Goal: Transaction & Acquisition: Download file/media

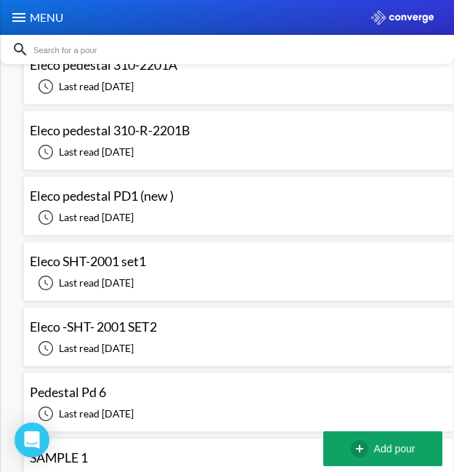
scroll to position [727, 0]
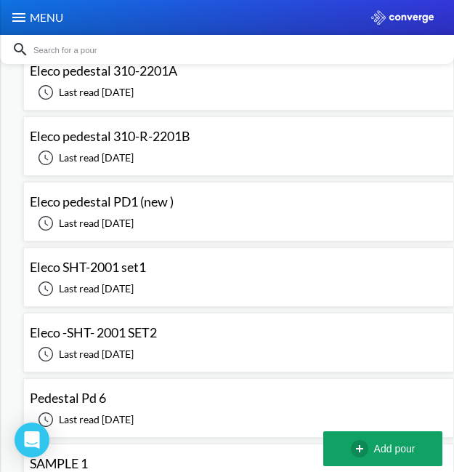
click at [252, 275] on div "Eleco SHT-2001 set1 Last read [DATE] Last read [DATE]" at bounding box center [239, 277] width 418 height 46
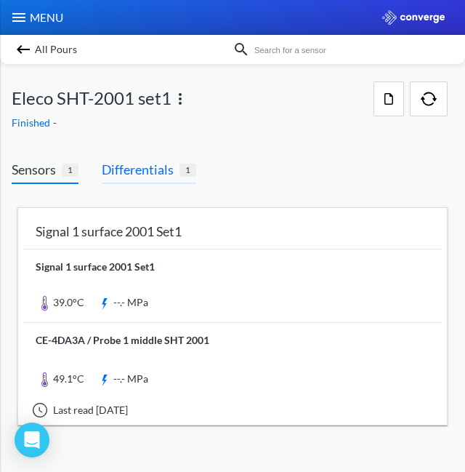
click at [157, 159] on span "Differentials" at bounding box center [141, 169] width 78 height 20
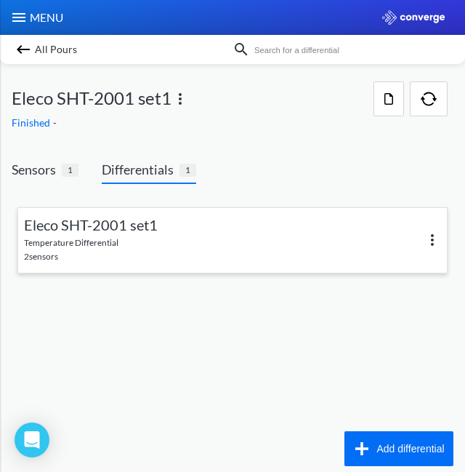
click at [173, 255] on link at bounding box center [232, 240] width 429 height 65
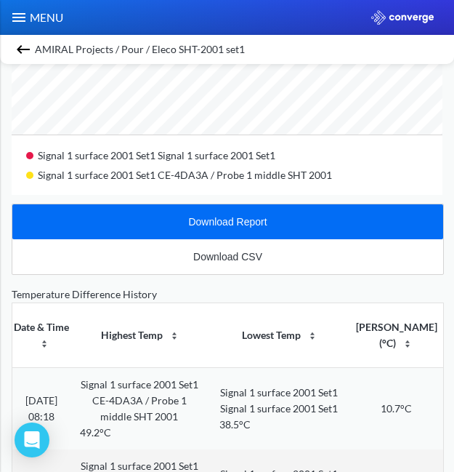
scroll to position [727, 0]
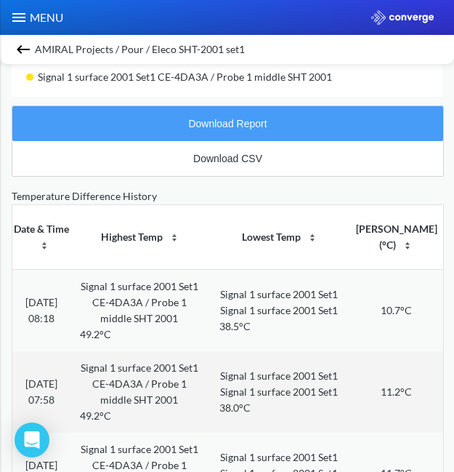
click at [230, 128] on div "Download Report" at bounding box center [227, 124] width 78 height 12
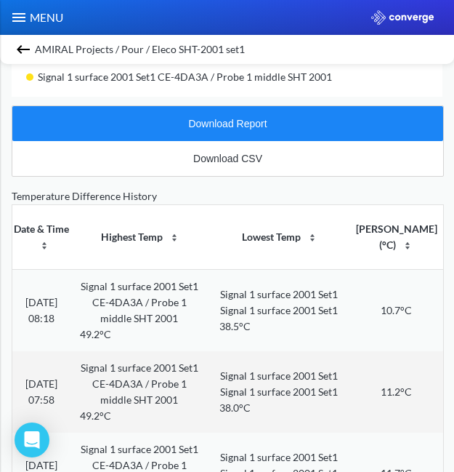
click at [20, 47] on img at bounding box center [23, 49] width 17 height 17
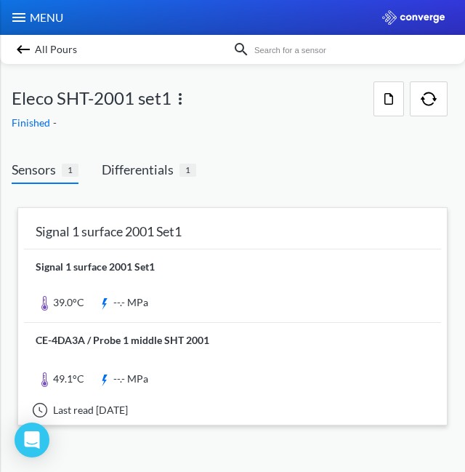
click at [246, 277] on link at bounding box center [232, 285] width 417 height 73
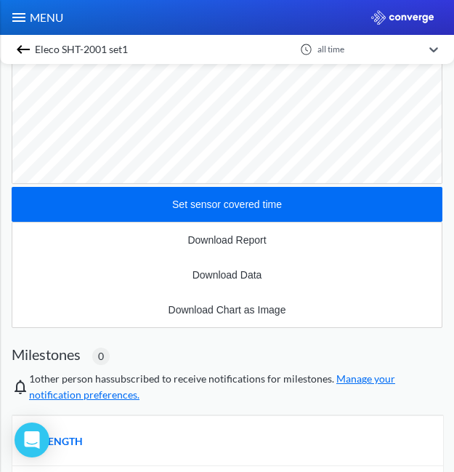
scroll to position [291, 0]
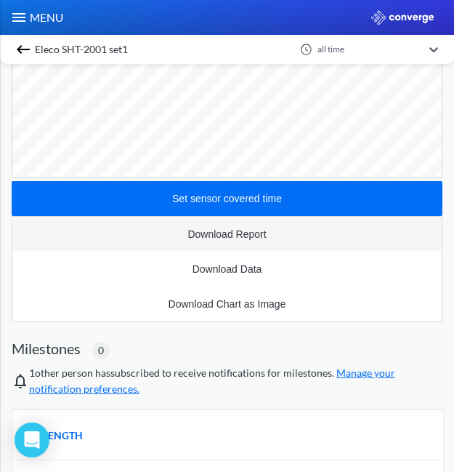
click at [244, 238] on div "Download Report" at bounding box center [226, 234] width 78 height 12
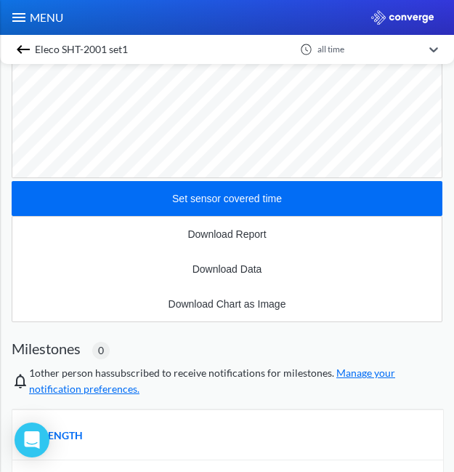
click at [20, 44] on img at bounding box center [23, 49] width 17 height 17
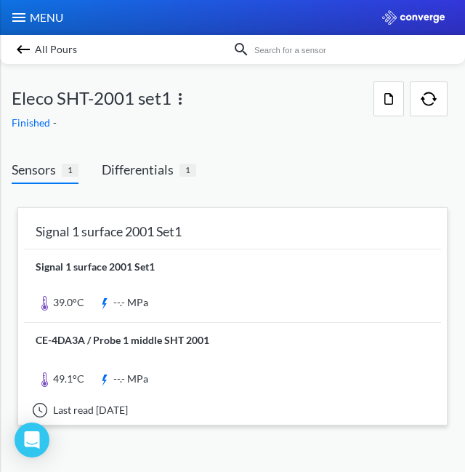
click at [195, 368] on link at bounding box center [232, 361] width 417 height 76
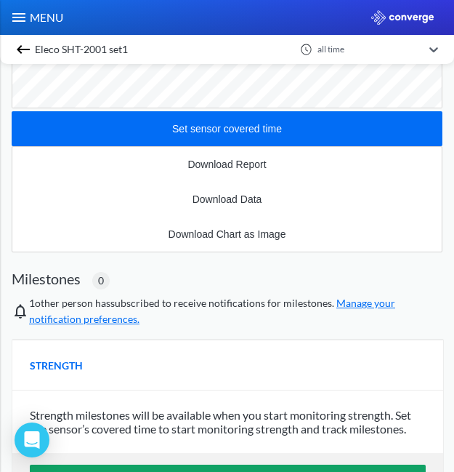
scroll to position [436, 0]
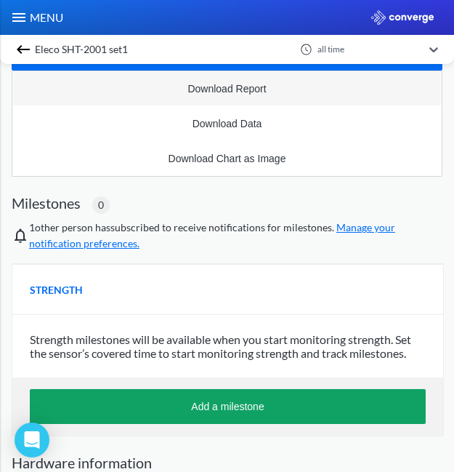
click at [247, 86] on div "Download Report" at bounding box center [226, 89] width 78 height 12
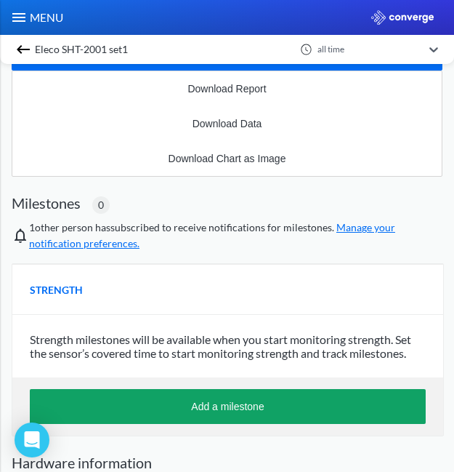
scroll to position [979, 431]
click at [20, 50] on img at bounding box center [23, 49] width 17 height 17
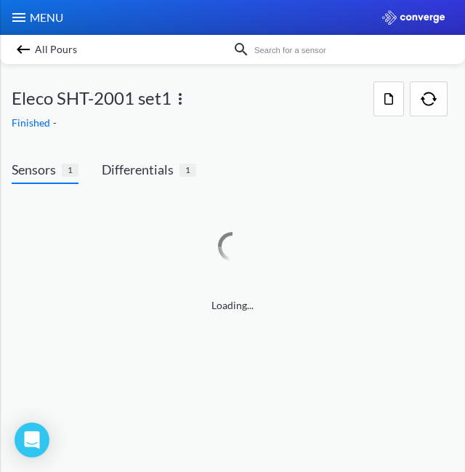
click at [20, 49] on img at bounding box center [23, 49] width 17 height 17
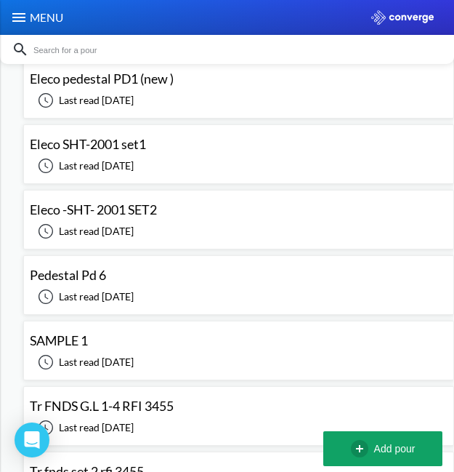
scroll to position [872, 0]
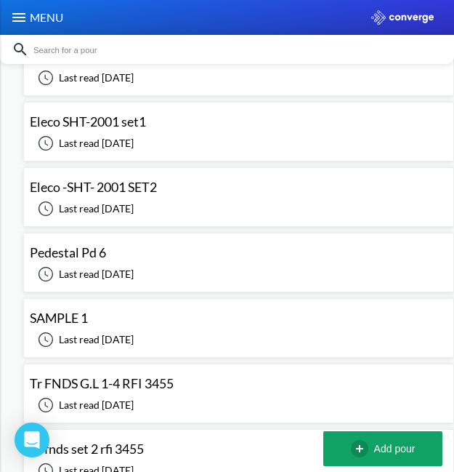
click at [143, 197] on div "Last read [DATE]" at bounding box center [97, 207] width 134 height 20
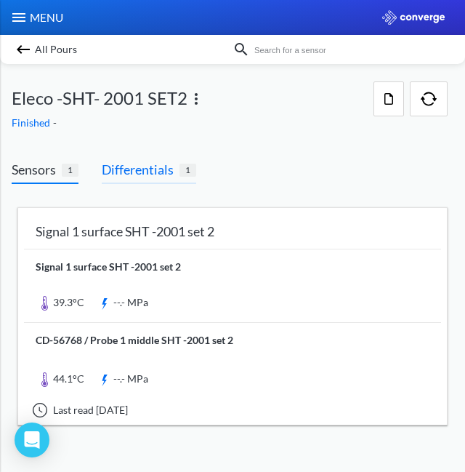
click at [174, 174] on span "Differentials" at bounding box center [141, 169] width 78 height 20
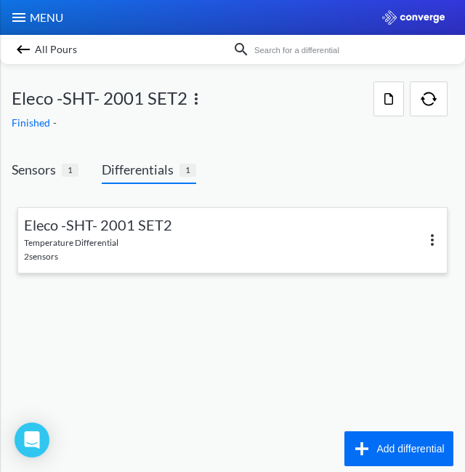
click at [236, 241] on div at bounding box center [336, 240] width 209 height 21
click at [87, 233] on link at bounding box center [232, 240] width 429 height 65
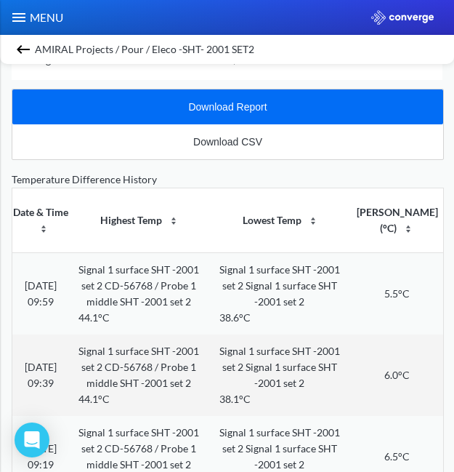
scroll to position [436, 0]
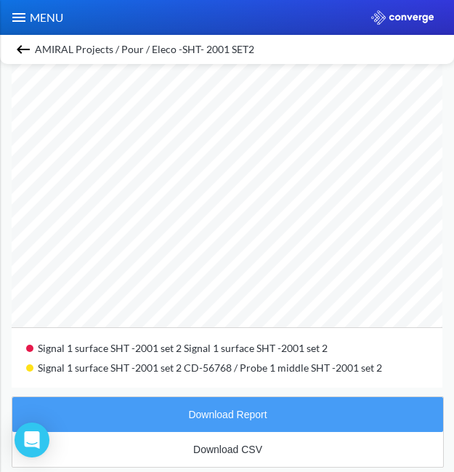
click at [230, 415] on div "Download Report" at bounding box center [227, 414] width 78 height 12
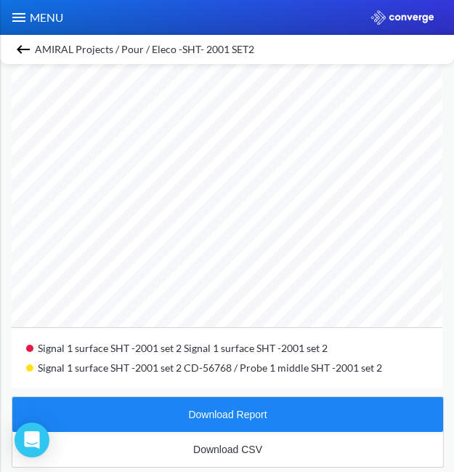
click at [22, 49] on img at bounding box center [23, 49] width 17 height 17
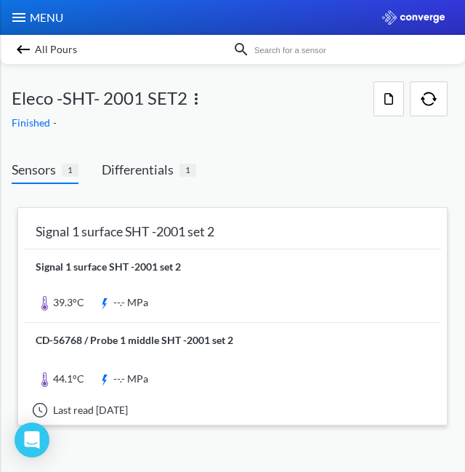
click at [130, 347] on link at bounding box center [232, 361] width 417 height 76
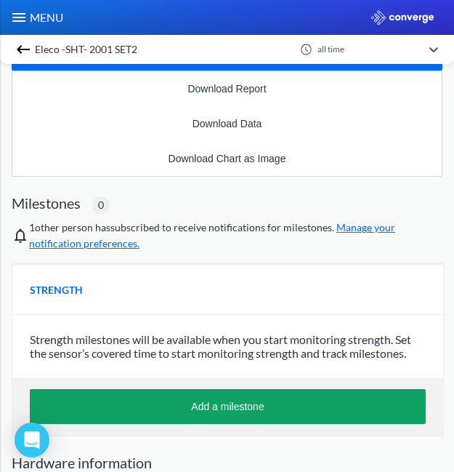
scroll to position [363, 0]
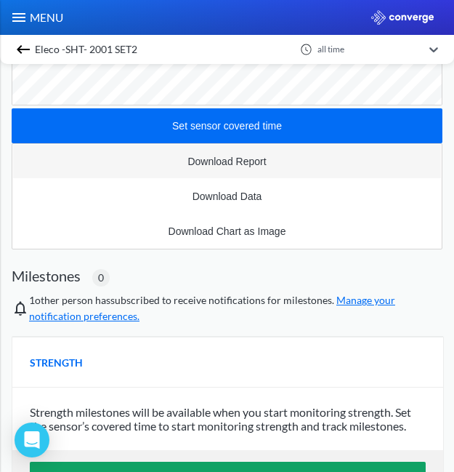
click at [222, 158] on div "Download Report" at bounding box center [226, 161] width 78 height 12
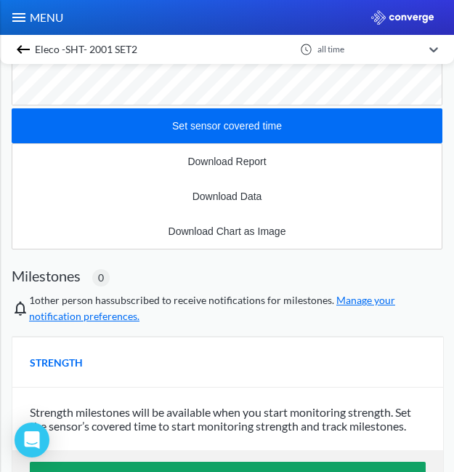
scroll to position [979, 431]
click at [17, 46] on img at bounding box center [23, 49] width 17 height 17
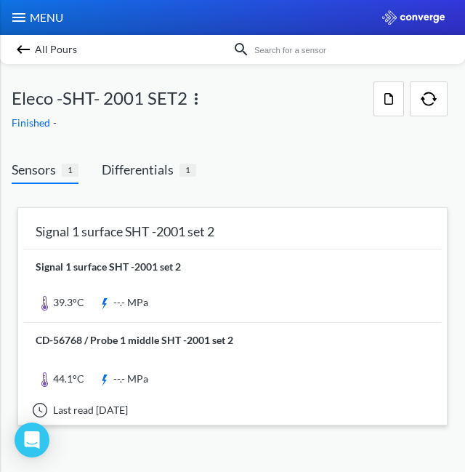
click at [146, 285] on link at bounding box center [232, 285] width 417 height 73
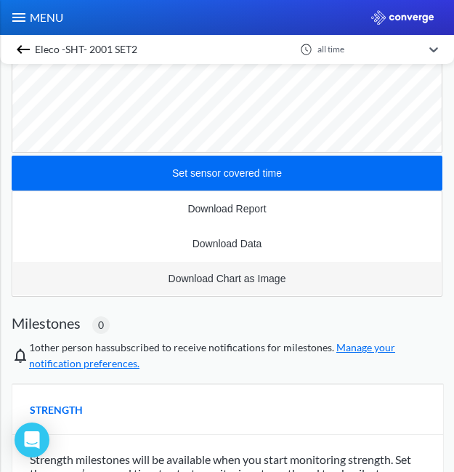
scroll to position [291, 0]
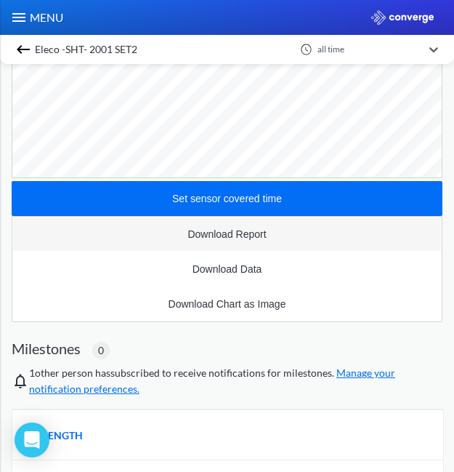
click at [256, 228] on div "Download Report" at bounding box center [226, 234] width 78 height 12
